Goal: Entertainment & Leisure: Consume media (video, audio)

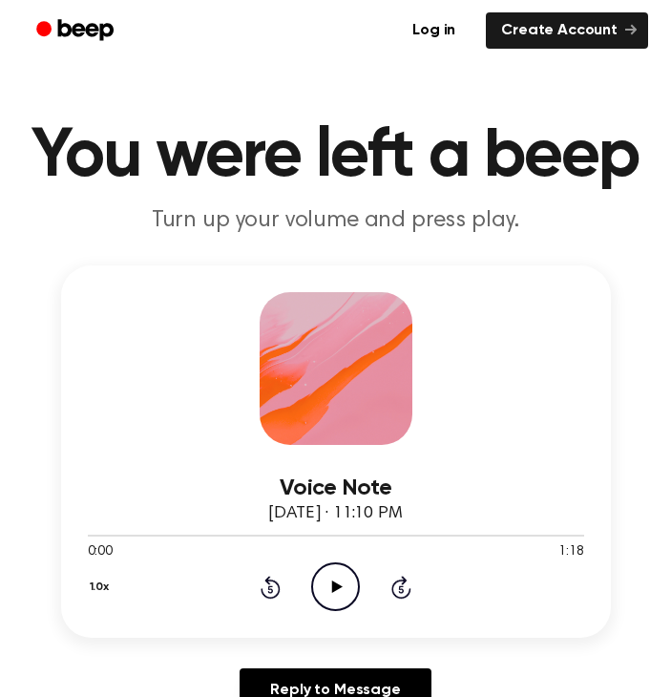
click at [330, 590] on icon "Play Audio" at bounding box center [335, 587] width 49 height 49
click at [339, 582] on icon at bounding box center [335, 587] width 9 height 12
click at [347, 591] on icon "Play Audio" at bounding box center [335, 587] width 49 height 49
click at [340, 583] on icon at bounding box center [335, 587] width 9 height 12
click at [266, 589] on icon "Rewind 5 seconds" at bounding box center [270, 587] width 21 height 25
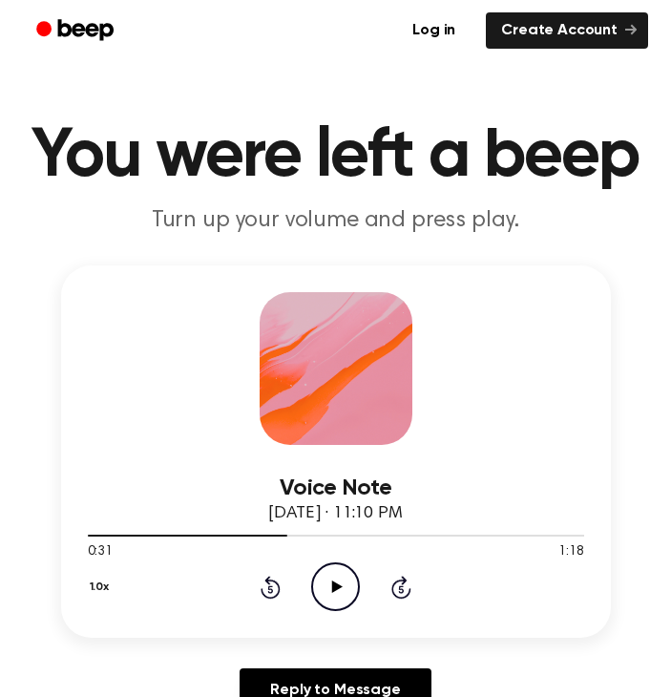
click at [336, 586] on icon at bounding box center [337, 587] width 11 height 12
click at [345, 579] on icon "Pause Audio" at bounding box center [335, 587] width 49 height 49
click at [330, 586] on icon "Play Audio" at bounding box center [335, 587] width 49 height 49
click at [257, 586] on div "1.0x Rewind 5 seconds Pause Audio Skip 5 seconds" at bounding box center [336, 587] width 497 height 49
click at [264, 586] on icon "Rewind 5 seconds" at bounding box center [270, 587] width 21 height 25
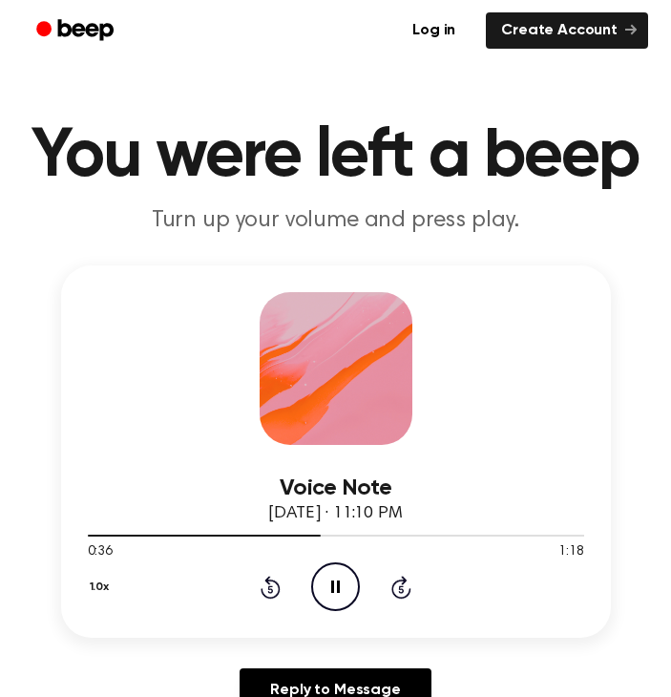
click at [332, 586] on icon at bounding box center [335, 587] width 9 height 12
click at [327, 590] on icon "Play Audio" at bounding box center [335, 587] width 49 height 49
click at [334, 588] on icon at bounding box center [335, 587] width 9 height 12
click at [341, 593] on icon "Play Audio" at bounding box center [335, 587] width 49 height 49
click at [270, 586] on icon at bounding box center [270, 590] width 5 height 8
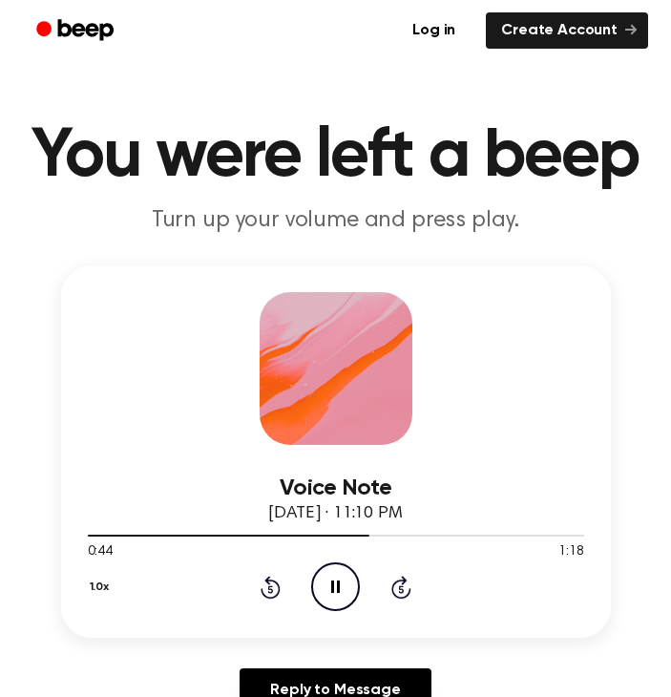
click at [278, 588] on icon at bounding box center [271, 587] width 20 height 23
click at [333, 586] on icon at bounding box center [335, 587] width 9 height 12
click at [335, 577] on icon "Play Audio" at bounding box center [335, 587] width 49 height 49
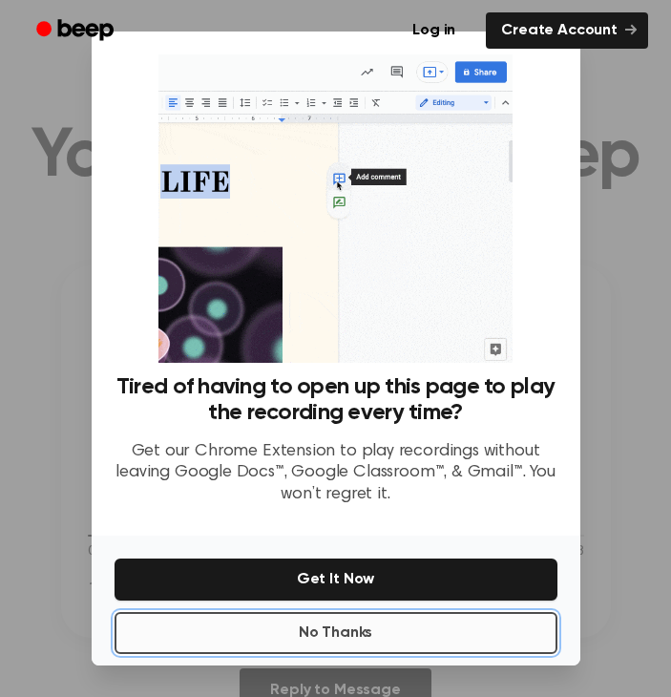
click at [376, 617] on button "No Thanks" at bounding box center [336, 633] width 443 height 42
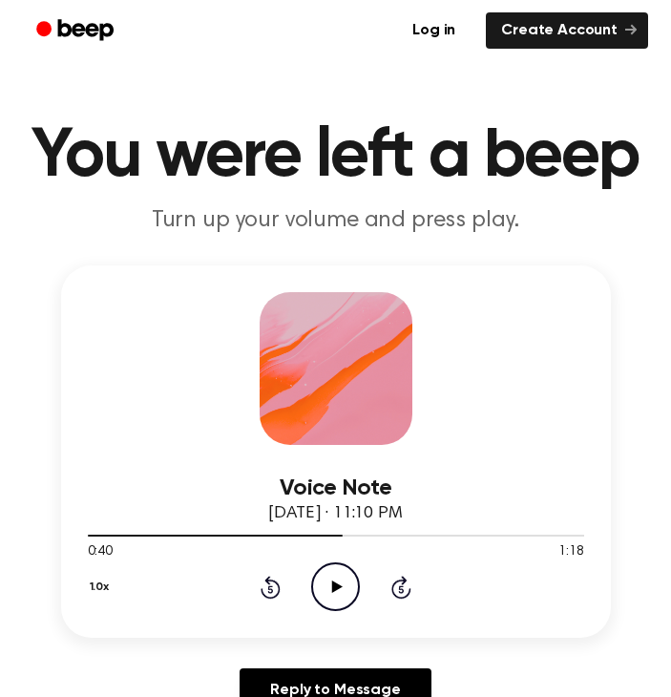
click at [340, 586] on icon at bounding box center [337, 587] width 11 height 12
click at [269, 584] on icon at bounding box center [271, 587] width 20 height 23
click at [339, 590] on icon at bounding box center [335, 587] width 9 height 12
click at [331, 588] on icon "Play Audio" at bounding box center [335, 587] width 49 height 49
click at [333, 574] on icon "Pause Audio" at bounding box center [335, 587] width 49 height 49
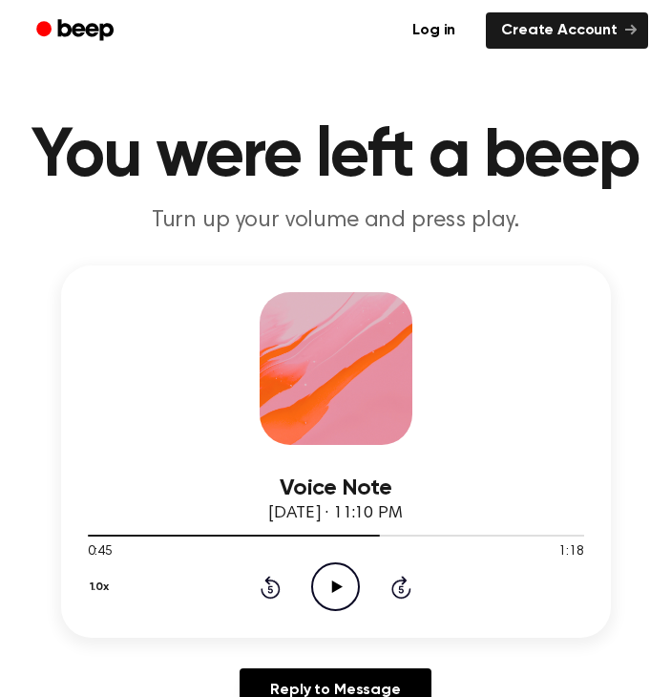
click at [342, 595] on icon "Play Audio" at bounding box center [335, 587] width 49 height 49
click at [337, 582] on icon at bounding box center [335, 587] width 9 height 12
click at [348, 586] on icon "Play Audio" at bounding box center [335, 587] width 49 height 49
click at [270, 586] on icon at bounding box center [270, 590] width 5 height 8
click at [332, 582] on icon at bounding box center [335, 587] width 9 height 12
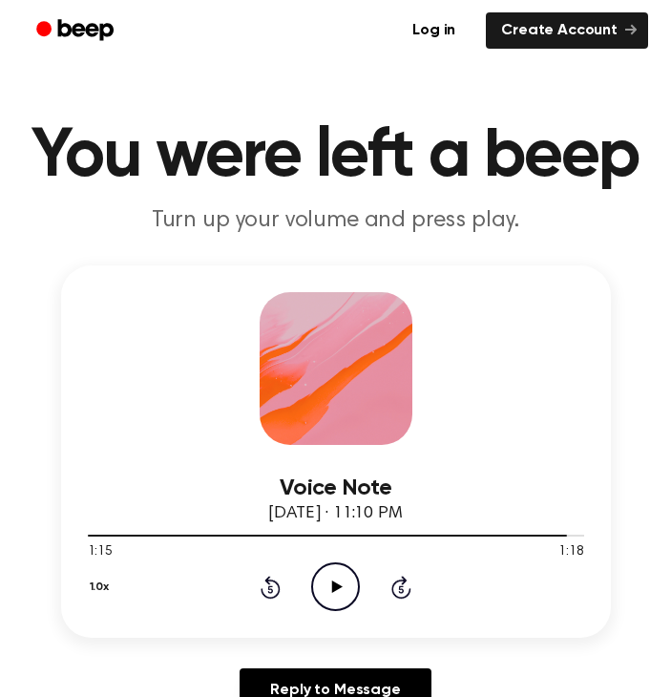
click at [337, 589] on icon at bounding box center [337, 587] width 11 height 12
click at [549, 534] on div at bounding box center [336, 534] width 497 height 15
click at [352, 578] on icon "Play Audio" at bounding box center [335, 587] width 49 height 49
click at [473, 538] on div at bounding box center [336, 534] width 497 height 15
click at [413, 541] on div at bounding box center [336, 534] width 497 height 15
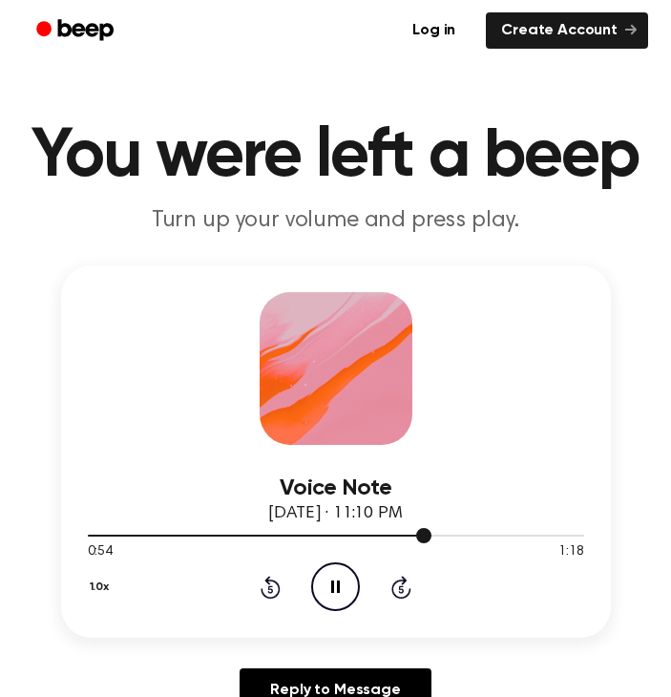
click at [394, 534] on div at bounding box center [336, 534] width 497 height 15
click at [342, 586] on icon "Pause Audio" at bounding box center [335, 587] width 49 height 49
click at [263, 591] on icon at bounding box center [271, 587] width 20 height 23
click at [271, 587] on icon "Rewind 5 seconds" at bounding box center [270, 587] width 21 height 25
click at [274, 585] on icon "Rewind 5 seconds" at bounding box center [270, 587] width 21 height 25
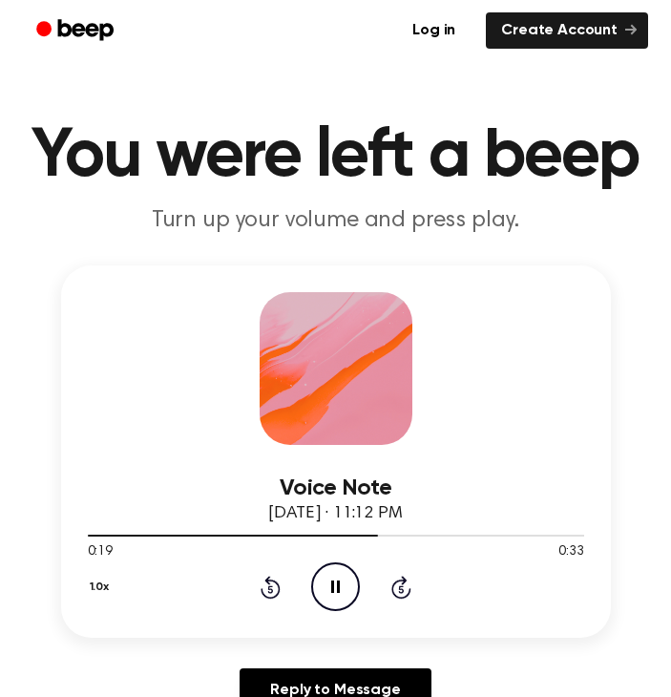
click at [326, 588] on icon "Pause Audio" at bounding box center [335, 587] width 49 height 49
click at [344, 576] on icon "Play Audio" at bounding box center [335, 587] width 49 height 49
click at [337, 585] on icon at bounding box center [335, 587] width 9 height 12
click at [338, 577] on icon "Play Audio" at bounding box center [335, 587] width 49 height 49
click at [334, 581] on icon at bounding box center [335, 587] width 9 height 12
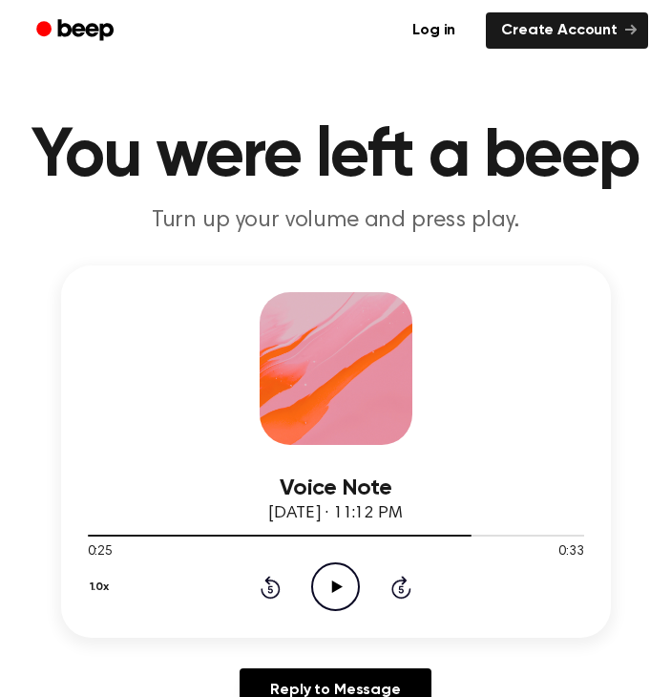
click at [334, 587] on icon at bounding box center [337, 587] width 11 height 12
click at [332, 590] on icon at bounding box center [335, 587] width 9 height 12
click at [332, 590] on icon at bounding box center [337, 587] width 11 height 12
click at [335, 586] on icon "Pause Audio" at bounding box center [335, 587] width 49 height 49
click at [283, 589] on div "1.0x Rewind 5 seconds Play Audio Skip 5 seconds" at bounding box center [336, 587] width 497 height 49
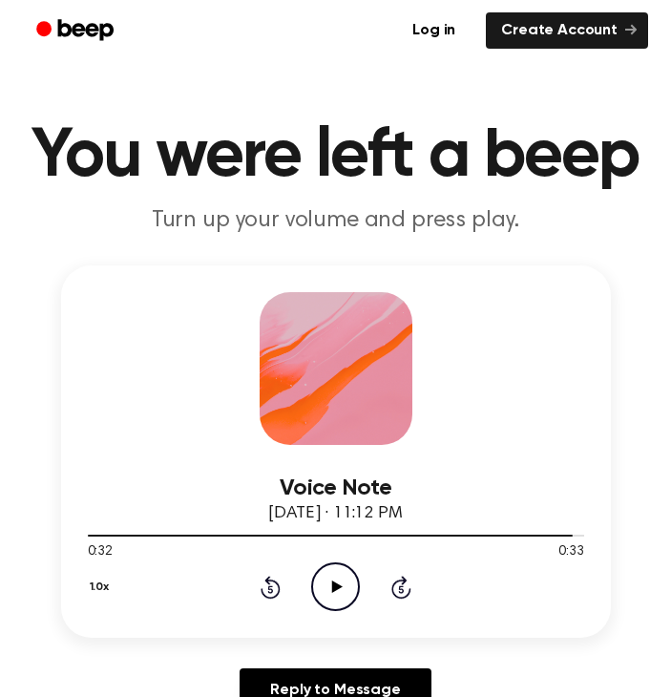
click at [269, 584] on icon at bounding box center [271, 587] width 20 height 23
click at [332, 586] on icon at bounding box center [337, 587] width 11 height 12
click at [332, 586] on icon at bounding box center [335, 587] width 9 height 12
click at [268, 581] on icon at bounding box center [271, 587] width 20 height 23
click at [347, 582] on icon "Play Audio" at bounding box center [335, 587] width 49 height 49
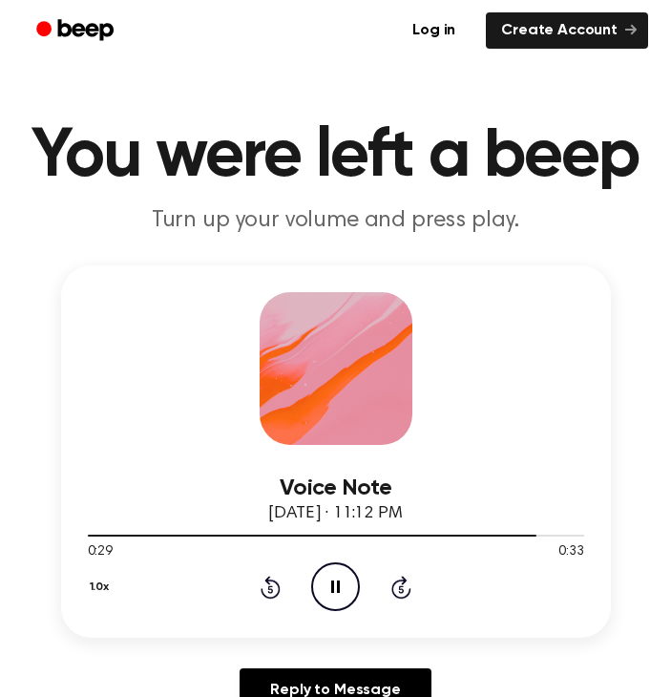
click at [344, 581] on icon "Pause Audio" at bounding box center [335, 587] width 49 height 49
click at [333, 600] on icon "Play Audio" at bounding box center [335, 587] width 49 height 49
click at [328, 585] on icon "Play Audio" at bounding box center [335, 587] width 49 height 49
click at [338, 581] on icon at bounding box center [335, 587] width 9 height 12
click at [311, 593] on icon "Play Audio" at bounding box center [335, 587] width 49 height 49
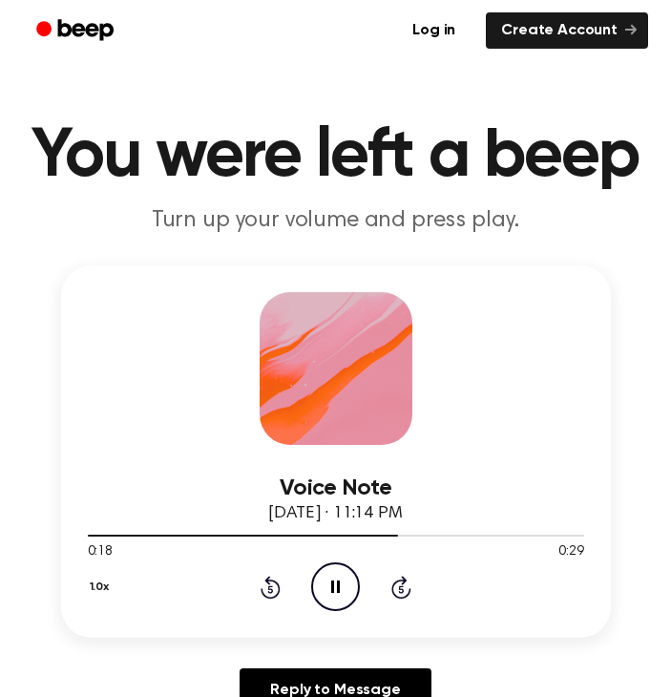
click at [331, 586] on icon at bounding box center [335, 587] width 9 height 12
click at [339, 585] on icon at bounding box center [337, 587] width 11 height 12
click at [336, 583] on icon "Pause Audio" at bounding box center [335, 587] width 49 height 49
click at [332, 580] on icon "Play Audio" at bounding box center [335, 587] width 49 height 49
click at [330, 575] on icon "Pause Audio" at bounding box center [335, 587] width 49 height 49
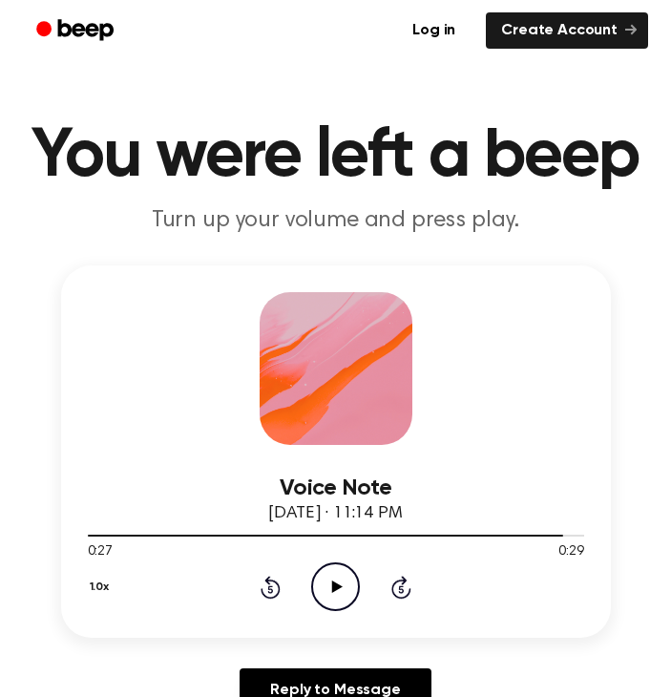
click at [631, 556] on div "Voice Note August 10, 2025 · 11:14 PM 0:27 0:29 Your browser does not support t…" at bounding box center [336, 497] width 626 height 462
click at [330, 585] on icon "Play Audio" at bounding box center [335, 587] width 49 height 49
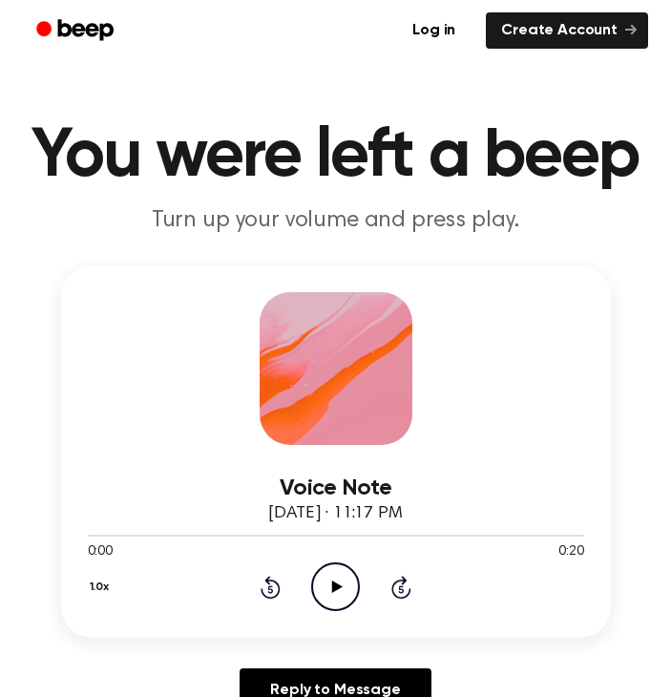
click at [325, 577] on icon "Play Audio" at bounding box center [335, 587] width 49 height 49
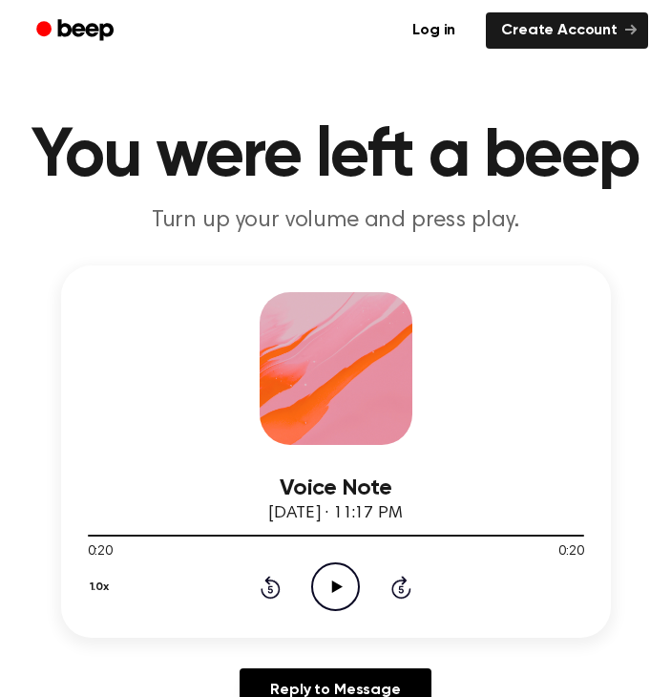
click at [334, 586] on icon at bounding box center [337, 587] width 11 height 12
click at [327, 600] on icon "Pause Audio" at bounding box center [335, 587] width 49 height 49
click at [336, 567] on icon "Play Audio" at bounding box center [335, 587] width 49 height 49
click at [270, 586] on icon at bounding box center [270, 590] width 5 height 8
click at [339, 592] on icon at bounding box center [335, 587] width 9 height 12
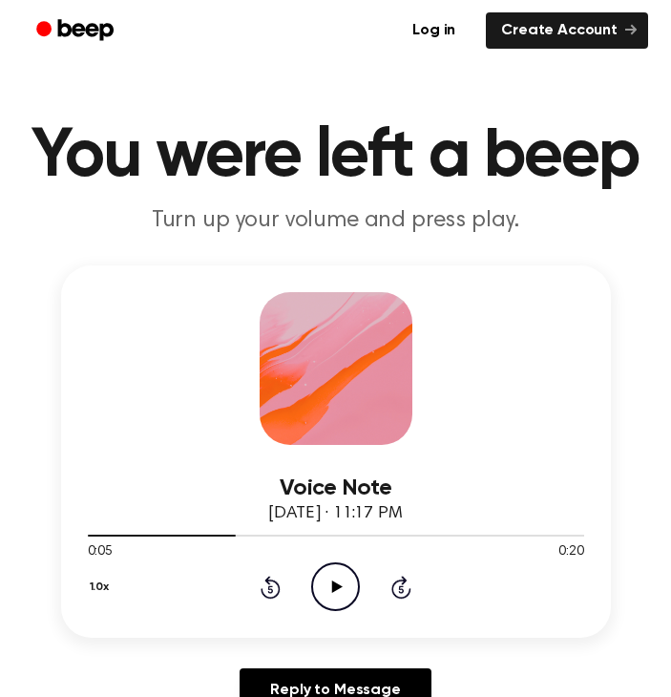
click at [336, 586] on icon at bounding box center [337, 587] width 11 height 12
click at [337, 585] on icon at bounding box center [335, 587] width 9 height 12
click at [339, 591] on icon "Play Audio" at bounding box center [335, 587] width 49 height 49
click at [337, 587] on icon at bounding box center [335, 587] width 9 height 12
click at [325, 586] on icon "Play Audio" at bounding box center [335, 587] width 49 height 49
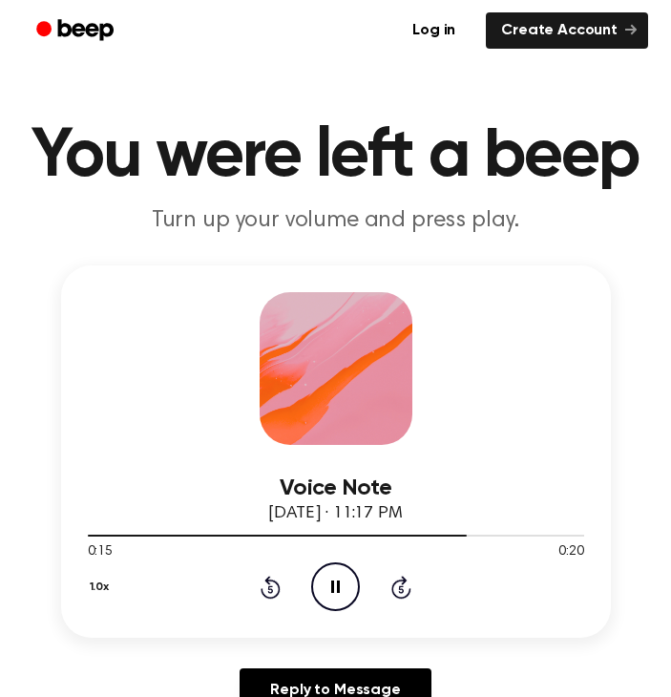
click at [334, 587] on icon at bounding box center [335, 587] width 9 height 12
click at [336, 554] on div "0:15 0:20" at bounding box center [336, 553] width 497 height 20
click at [337, 575] on icon "Play Audio" at bounding box center [335, 587] width 49 height 49
click at [336, 583] on icon "Pause Audio" at bounding box center [335, 587] width 49 height 49
click at [536, 536] on div at bounding box center [327, 536] width 479 height 2
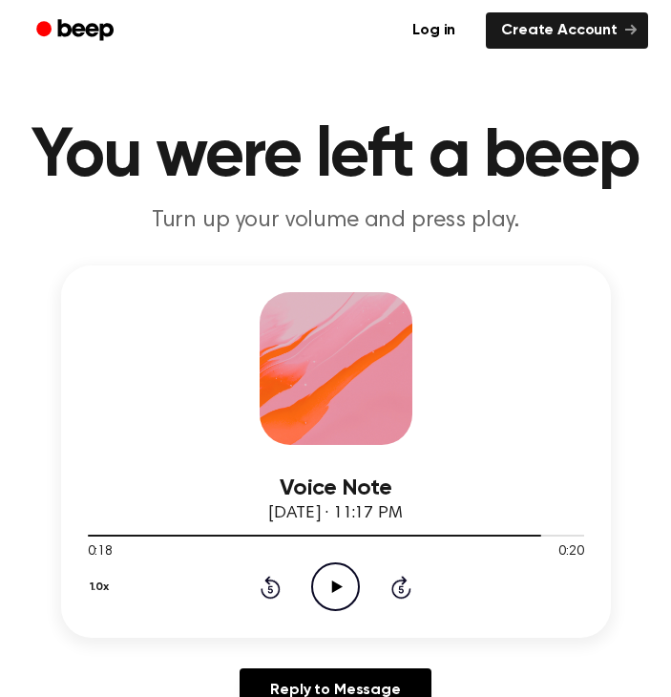
click at [327, 595] on icon "Play Audio" at bounding box center [335, 587] width 49 height 49
click at [504, 537] on div at bounding box center [336, 534] width 497 height 15
click at [465, 536] on div at bounding box center [315, 536] width 454 height 2
click at [419, 537] on div at bounding box center [336, 534] width 497 height 15
click at [332, 588] on icon at bounding box center [335, 587] width 9 height 12
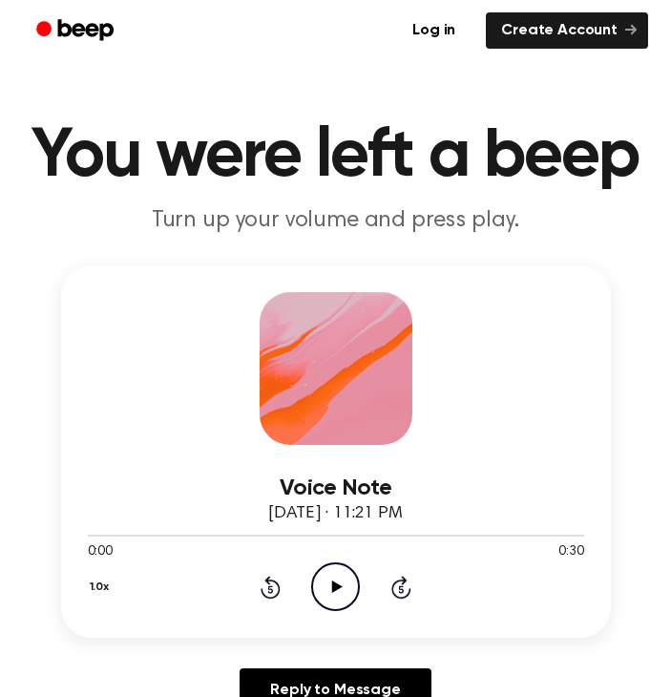
click at [346, 576] on icon "Play Audio" at bounding box center [335, 587] width 49 height 49
